Goal: Information Seeking & Learning: Learn about a topic

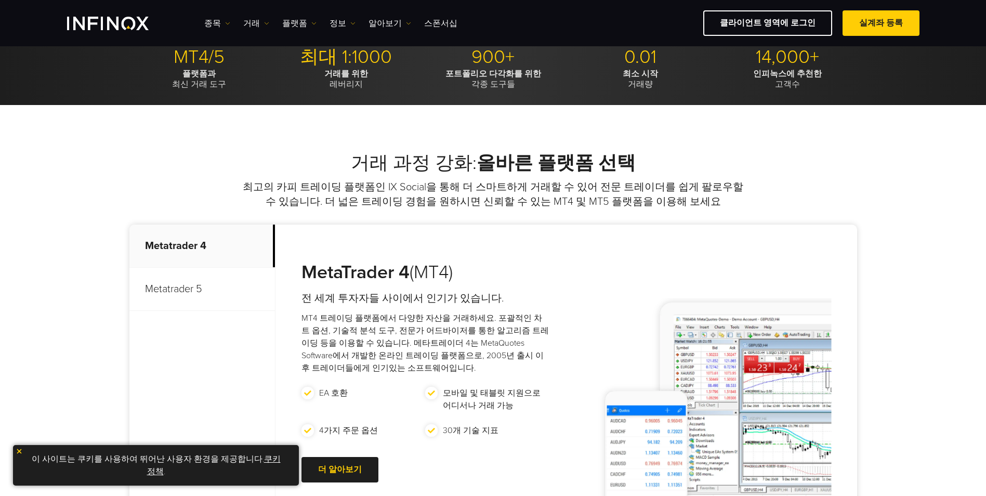
scroll to position [312, 0]
click at [811, 26] on link "클라이언트 영역에 로그인" at bounding box center [767, 22] width 129 height 25
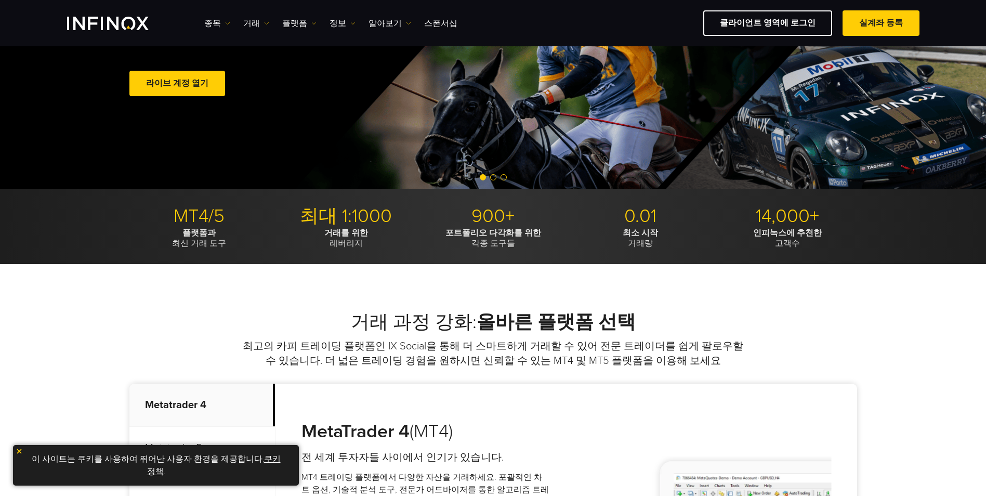
scroll to position [208, 0]
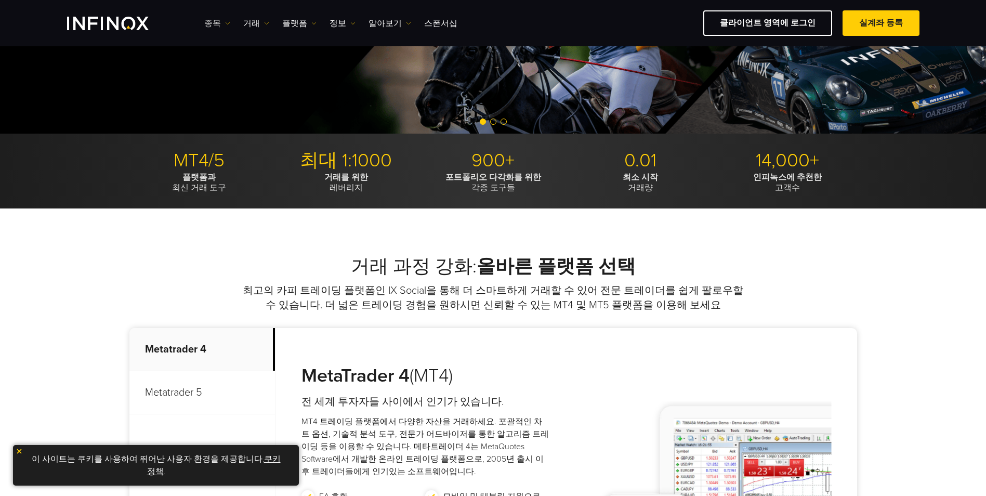
click at [227, 23] on img at bounding box center [227, 23] width 5 height 5
click at [235, 82] on link "상품 정보" at bounding box center [232, 79] width 56 height 22
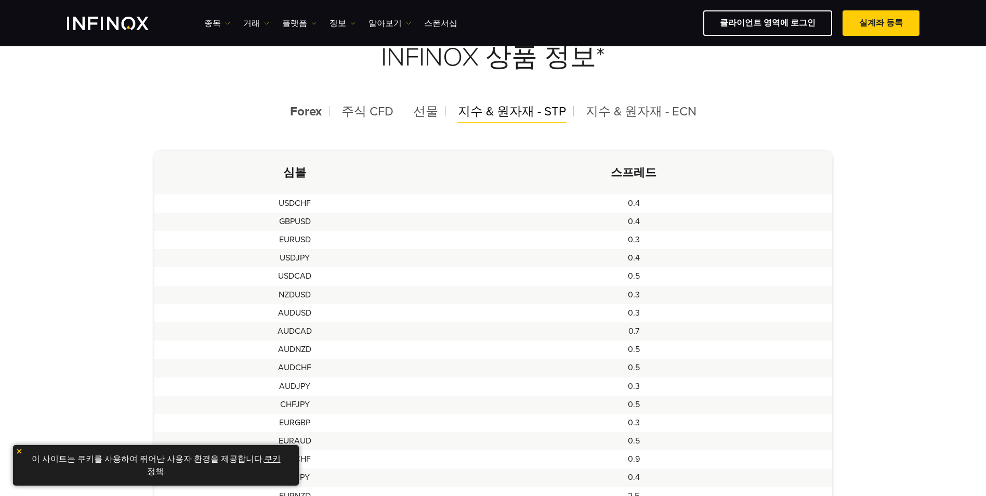
click at [531, 109] on span "지수 & 원자재 - STP" at bounding box center [512, 111] width 108 height 15
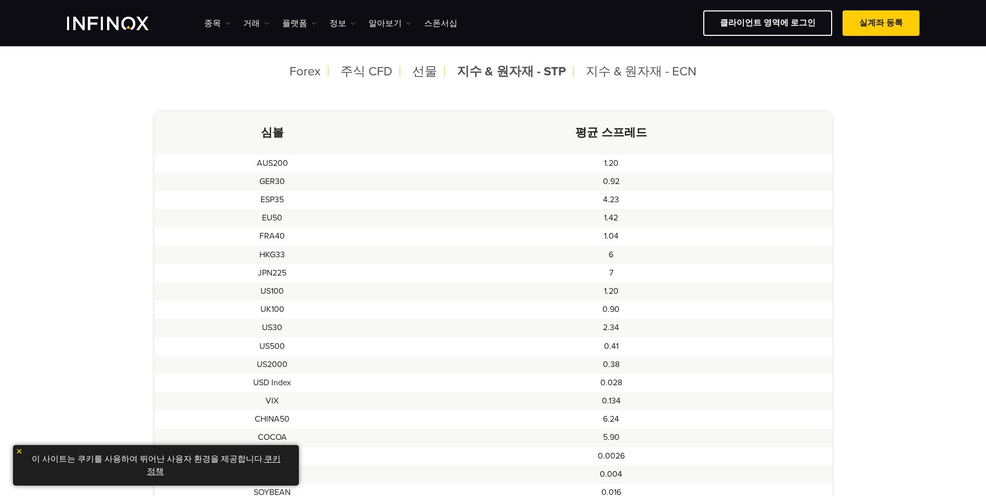
scroll to position [364, 0]
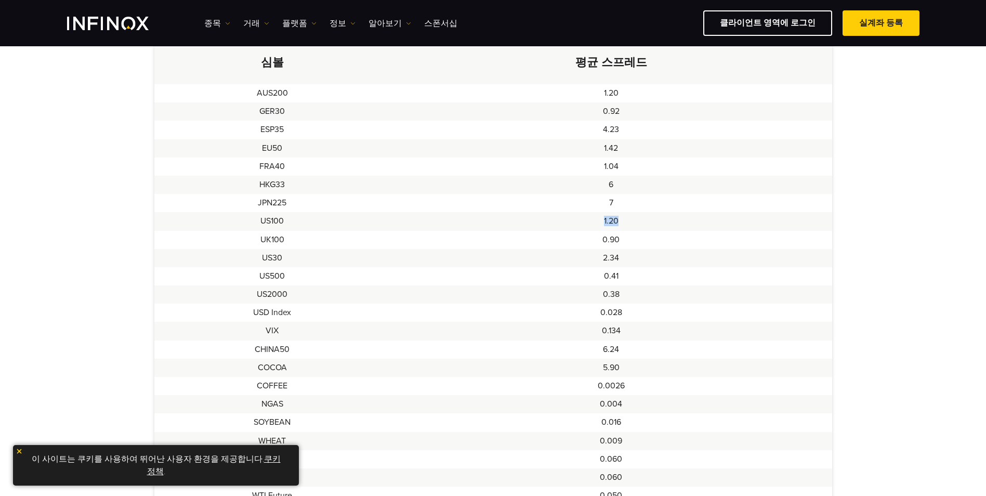
drag, startPoint x: 621, startPoint y: 222, endPoint x: 587, endPoint y: 226, distance: 34.5
click at [587, 226] on td "1.20" at bounding box center [611, 221] width 442 height 18
click at [588, 222] on td "1.20" at bounding box center [611, 221] width 442 height 18
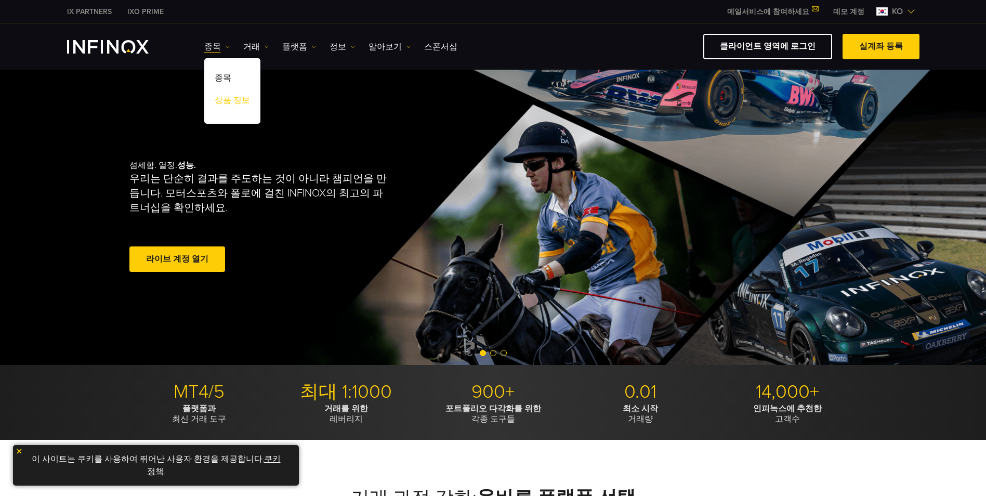
click at [233, 97] on link "상품 정보" at bounding box center [232, 102] width 56 height 22
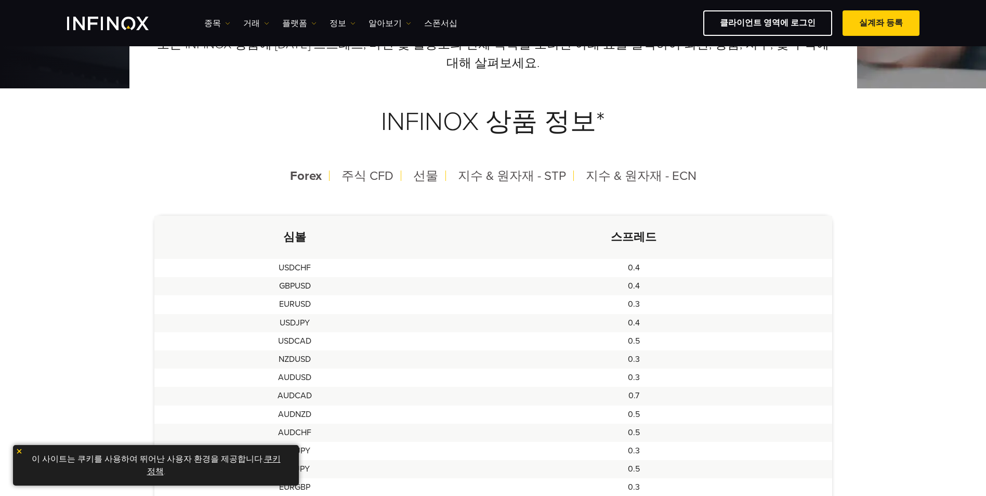
scroll to position [208, 0]
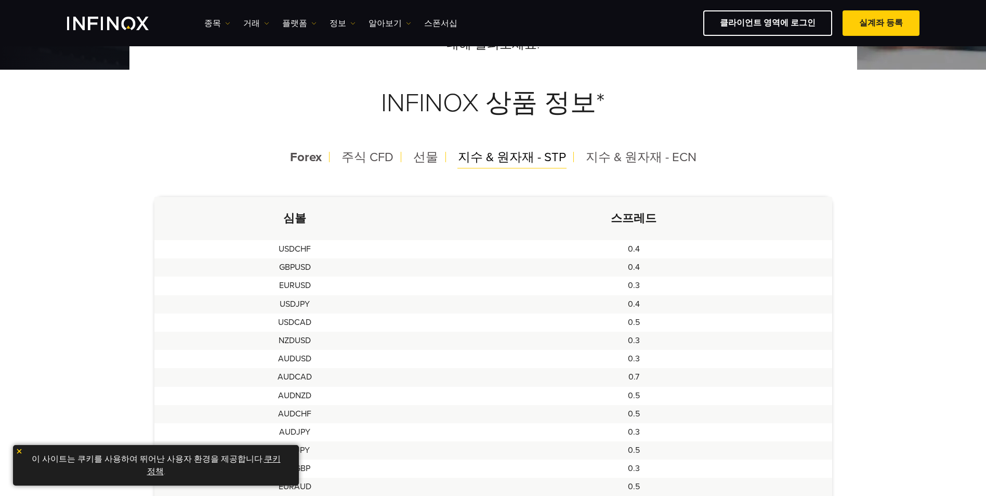
click at [538, 160] on span "지수 & 원자재 - STP" at bounding box center [512, 157] width 108 height 15
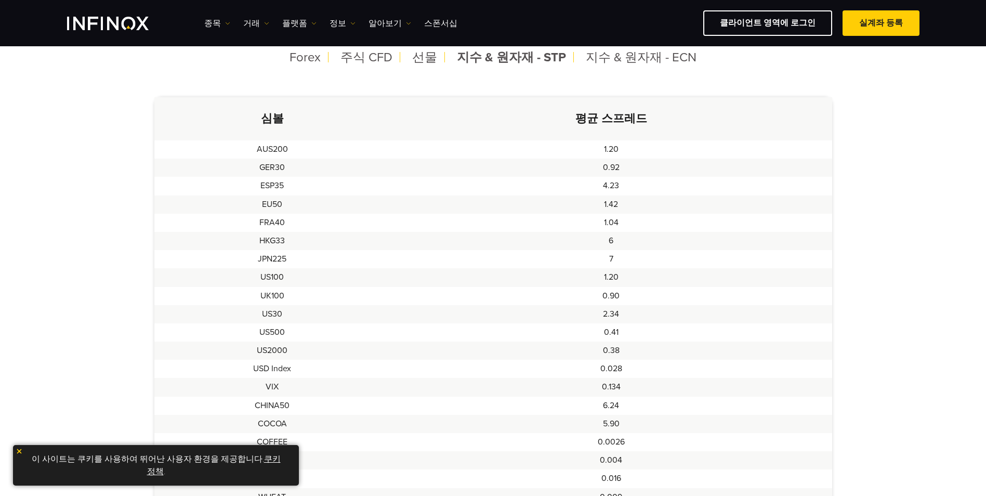
scroll to position [312, 0]
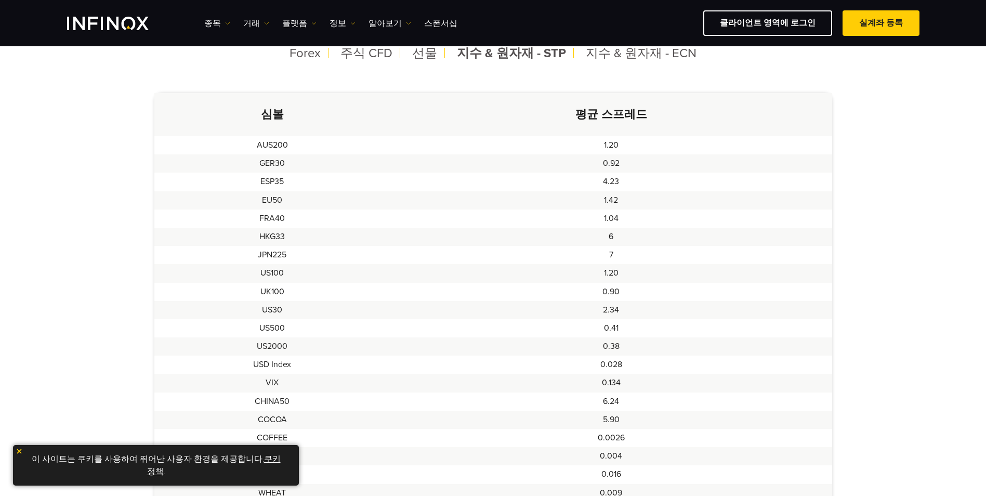
click at [619, 272] on td "1.20" at bounding box center [611, 273] width 442 height 18
drag, startPoint x: 619, startPoint y: 272, endPoint x: 583, endPoint y: 271, distance: 35.4
click at [583, 271] on td "1.20" at bounding box center [611, 273] width 442 height 18
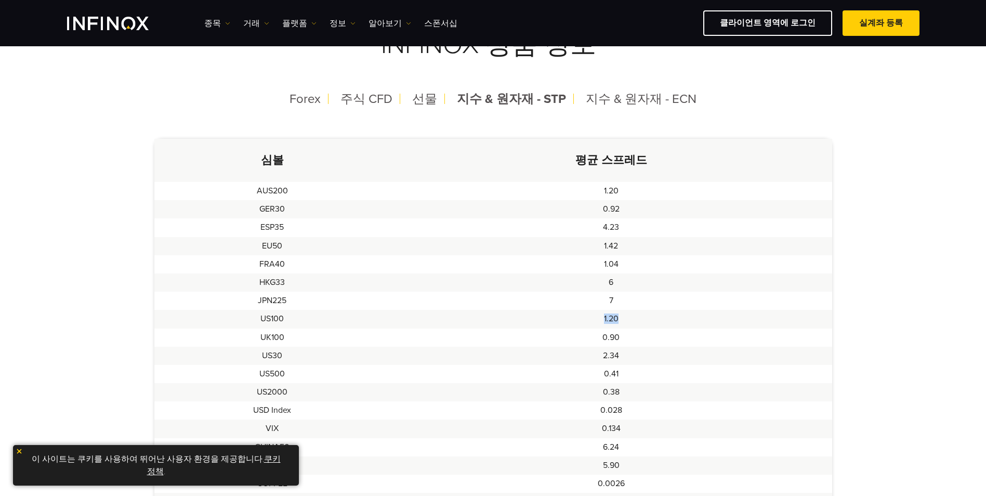
scroll to position [208, 0]
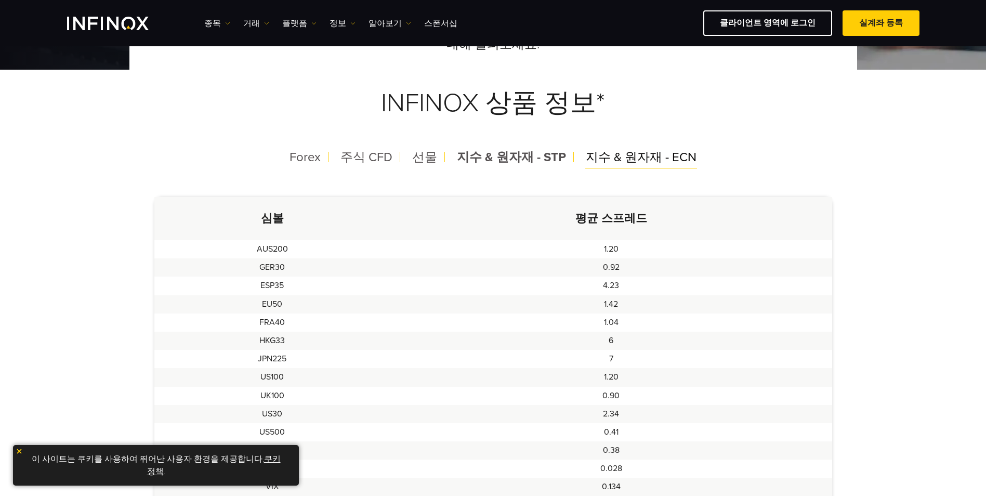
click at [632, 160] on span "지수 & 원자재 - ECN" at bounding box center [641, 157] width 111 height 15
drag, startPoint x: 623, startPoint y: 376, endPoint x: 596, endPoint y: 378, distance: 27.2
click at [596, 378] on td "1.07" at bounding box center [611, 377] width 442 height 18
click at [536, 162] on span "지수 & 원자재 - STP" at bounding box center [511, 157] width 108 height 15
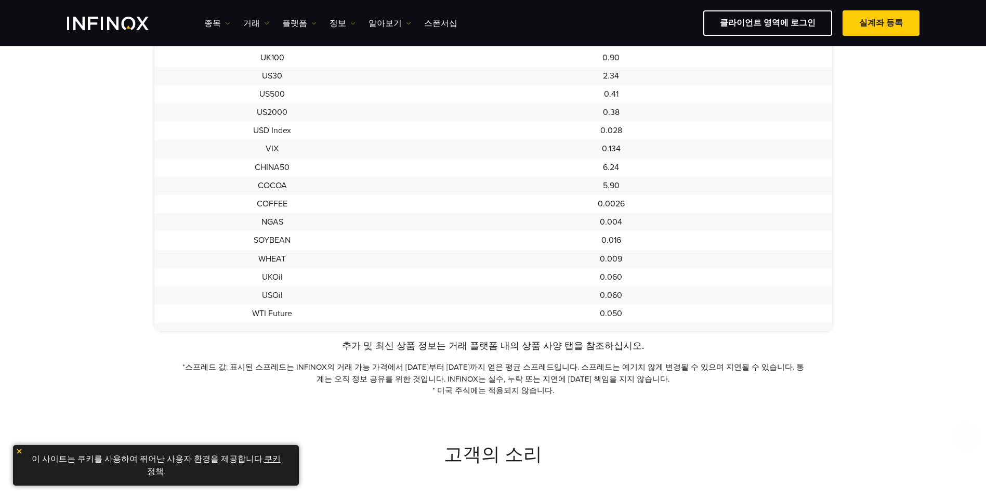
scroll to position [624, 0]
